Goal: Task Accomplishment & Management: Complete application form

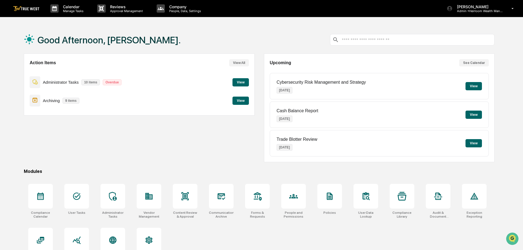
click at [481, 8] on p "[PERSON_NAME]" at bounding box center [478, 6] width 51 height 5
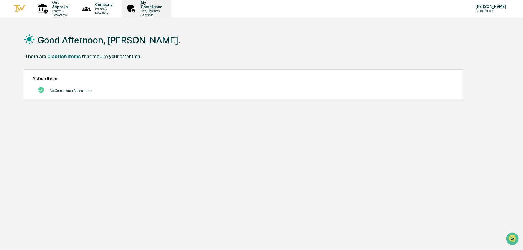
click at [165, 12] on p "Data, Deadlines & Settings" at bounding box center [150, 13] width 28 height 8
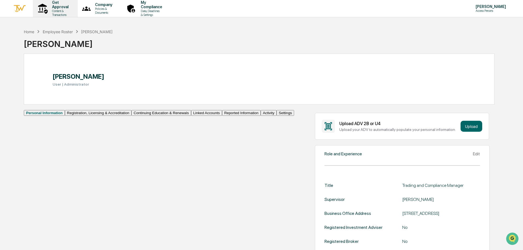
click at [58, 7] on p "Get Approval" at bounding box center [60, 4] width 24 height 9
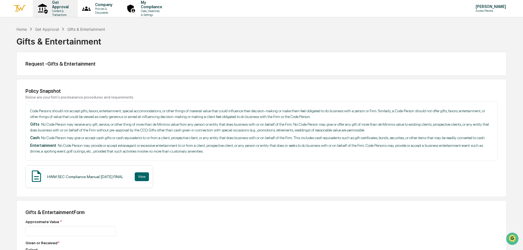
click at [65, 9] on p "Content & Transactions" at bounding box center [60, 13] width 24 height 8
click at [499, 9] on p "Access Persons" at bounding box center [490, 11] width 38 height 4
